Goal: Check status: Check status

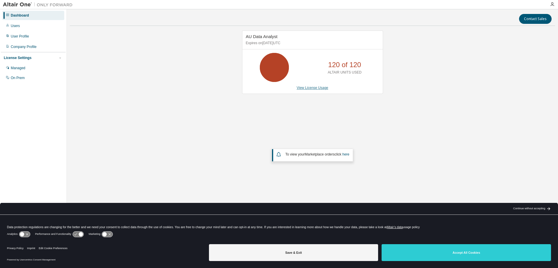
click at [306, 89] on link "View License Usage" at bounding box center [313, 88] width 32 height 4
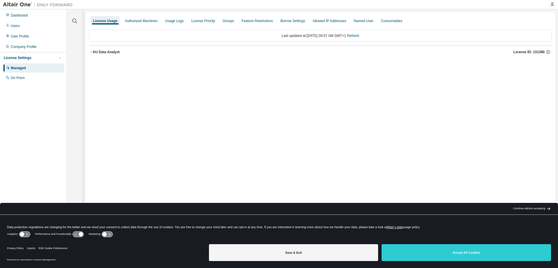
click at [112, 51] on div "AU Data Analyst" at bounding box center [106, 52] width 27 height 5
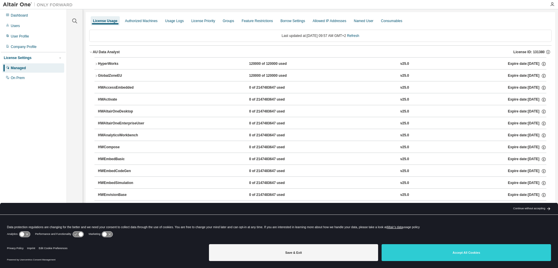
click at [110, 61] on div "HyperWorks" at bounding box center [124, 63] width 52 height 5
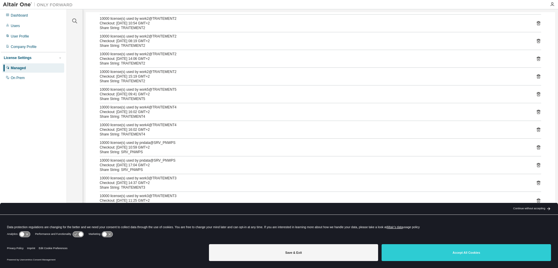
scroll to position [763, 0]
